Goal: Complete application form

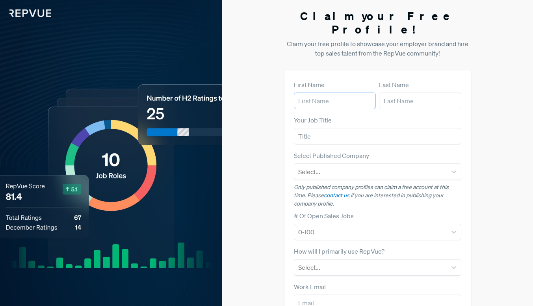
click at [343, 93] on input "text" at bounding box center [335, 101] width 82 height 17
type input "[PERSON_NAME]"
click at [401, 93] on input "text" at bounding box center [420, 101] width 82 height 17
type input "[PERSON_NAME]"
click at [373, 128] on input "text" at bounding box center [378, 136] width 168 height 17
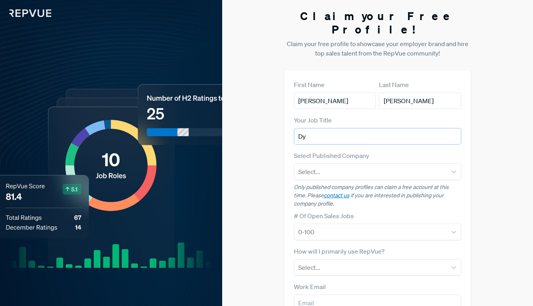
type input "D"
type input "d"
click at [374, 166] on div at bounding box center [370, 171] width 145 height 11
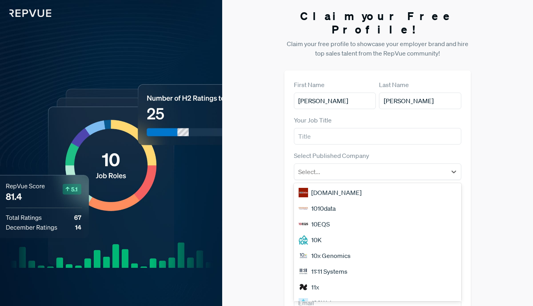
click at [286, 164] on div "First Name [PERSON_NAME] Last Name [PERSON_NAME] Your Job Title Select Publishe…" at bounding box center [378, 238] width 187 height 334
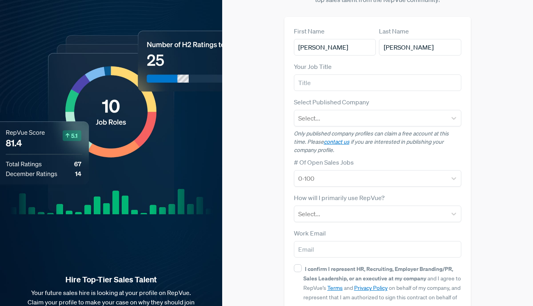
scroll to position [54, 0]
click at [319, 208] on div at bounding box center [370, 213] width 145 height 11
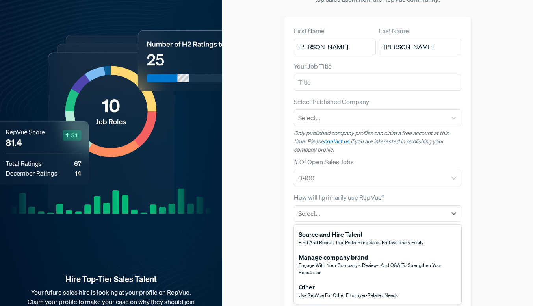
click at [342, 292] on span "Use RepVue for other employer-related needs" at bounding box center [348, 295] width 99 height 7
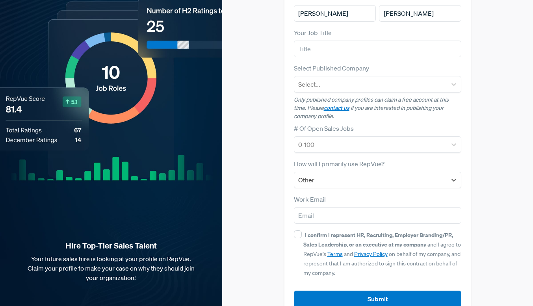
scroll to position [89, 0]
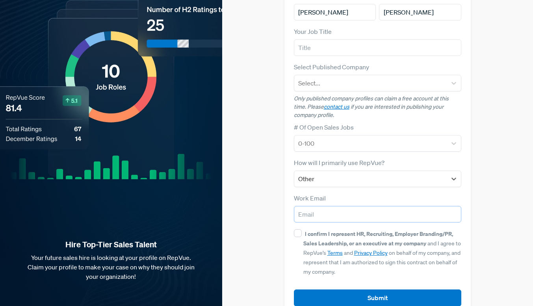
click at [338, 206] on input "email" at bounding box center [378, 214] width 168 height 17
type input "[EMAIL_ADDRESS][DOMAIN_NAME]"
click at [299, 229] on input "I confirm I represent HR, Recruiting, Employer Branding/PR, Sales Leadership, o…" at bounding box center [298, 233] width 8 height 8
checkbox input "true"
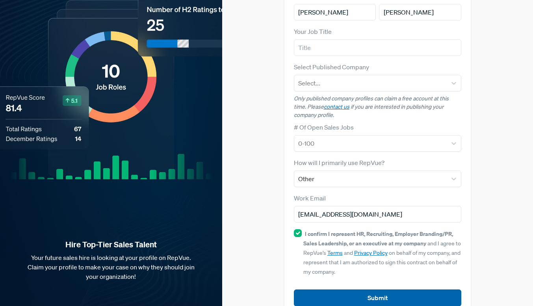
click at [346, 290] on button "Submit" at bounding box center [378, 298] width 168 height 17
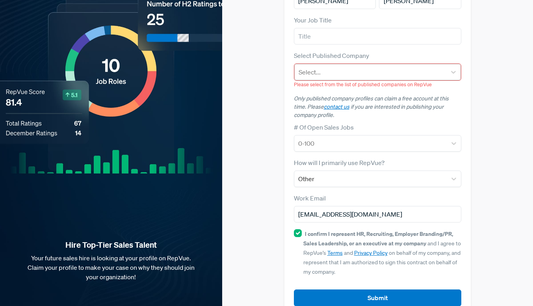
click at [355, 67] on div at bounding box center [371, 72] width 144 height 11
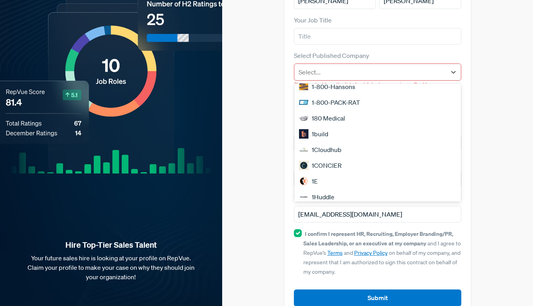
scroll to position [0, 0]
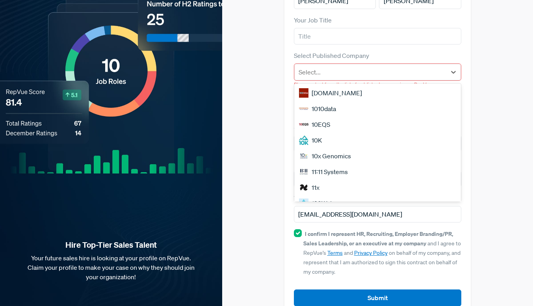
click at [352, 85] on div "[DOMAIN_NAME]" at bounding box center [377, 93] width 167 height 16
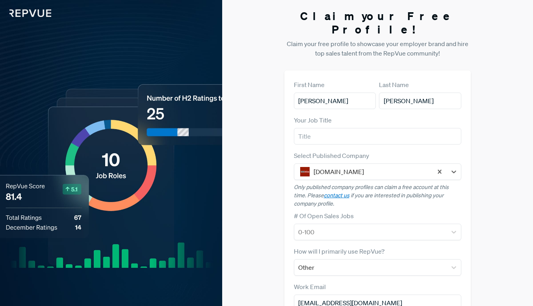
scroll to position [95, 0]
